Goal: Find contact information: Find contact information

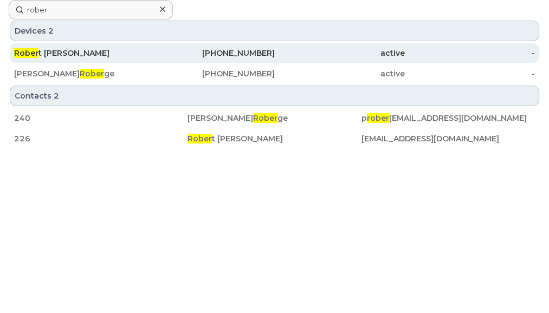
type input "rober"
click at [66, 50] on div "[PERSON_NAME]" at bounding box center [79, 53] width 130 height 11
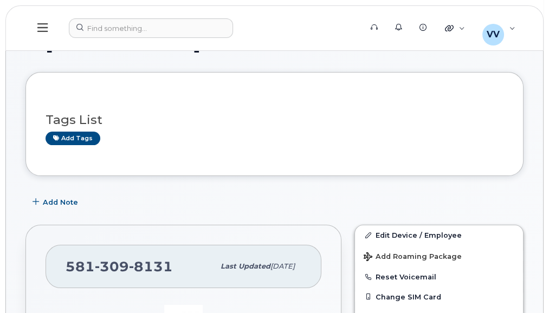
scroll to position [108, 0]
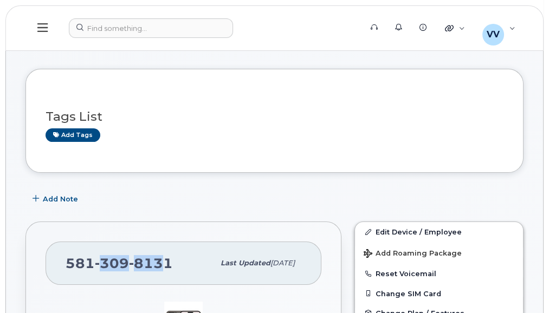
drag, startPoint x: 160, startPoint y: 262, endPoint x: 91, endPoint y: 262, distance: 69.9
click at [91, 262] on span "581 309 8131" at bounding box center [119, 263] width 107 height 16
drag, startPoint x: 91, startPoint y: 262, endPoint x: 61, endPoint y: 262, distance: 29.8
click at [61, 262] on div "581 309 8131 Last updated Sep 25, 2025" at bounding box center [184, 263] width 276 height 43
copy span "581 309 8131"
